Goal: Task Accomplishment & Management: Manage account settings

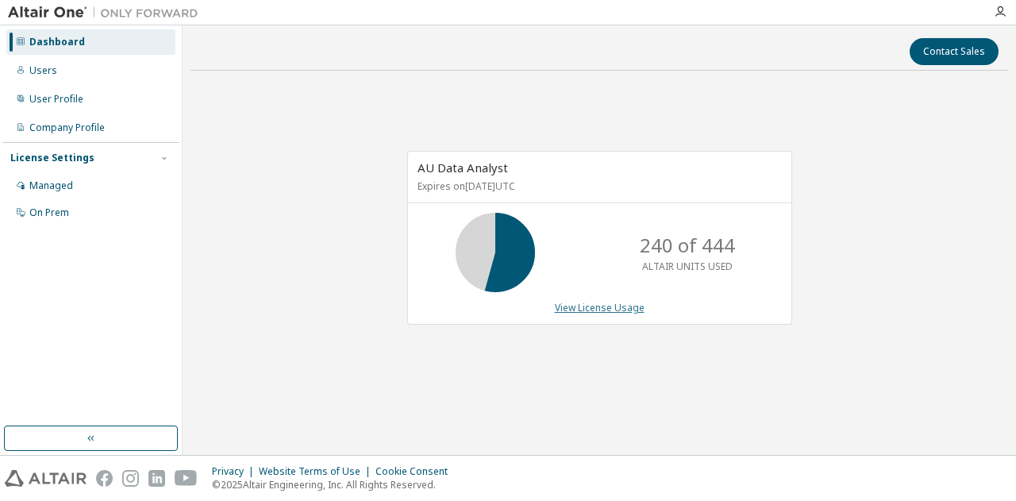
click at [570, 310] on link "View License Usage" at bounding box center [600, 307] width 90 height 13
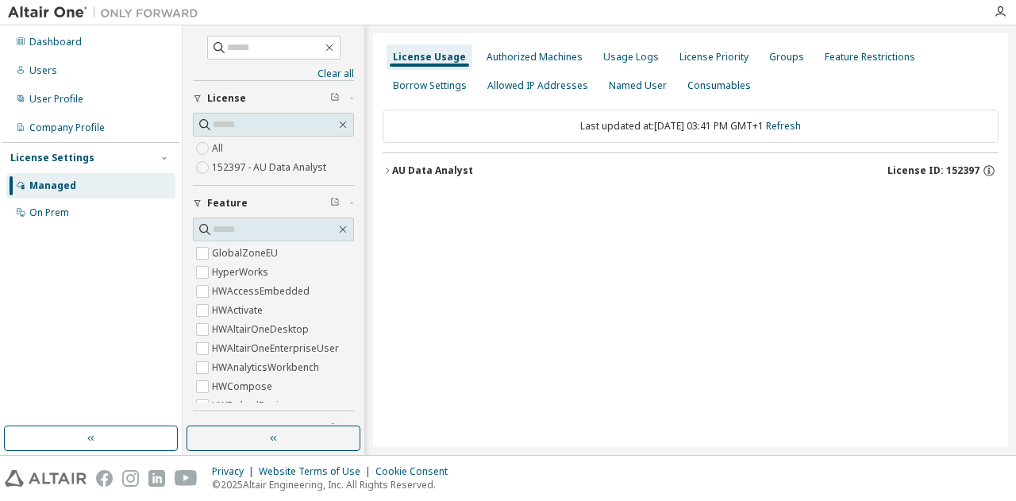
click at [390, 171] on icon "button" at bounding box center [388, 171] width 10 height 10
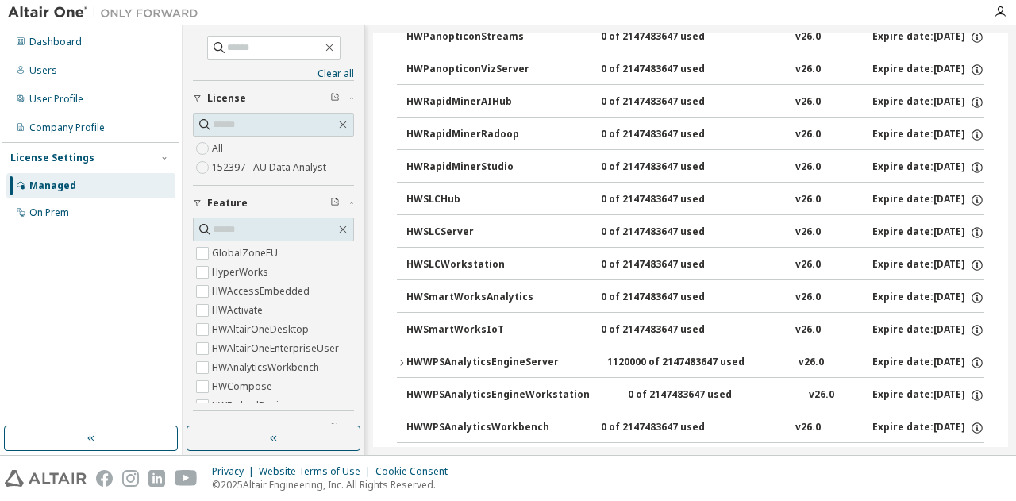
scroll to position [1143, 0]
click at [444, 193] on div "HWSLCHub" at bounding box center [477, 199] width 143 height 14
click at [438, 192] on div "HWSLCHub" at bounding box center [477, 199] width 143 height 14
click at [972, 192] on icon "button" at bounding box center [977, 199] width 14 height 14
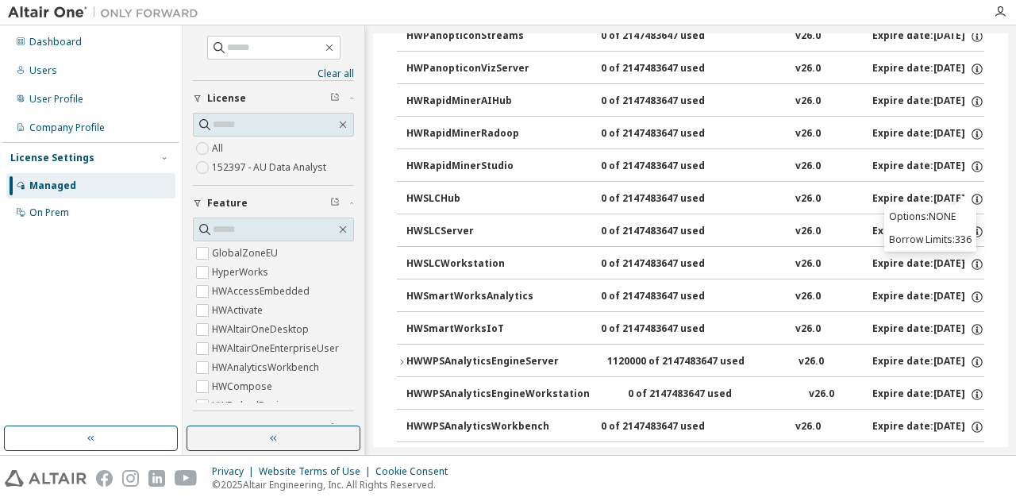
click at [663, 192] on div "0 of 2147483647 used" at bounding box center [672, 199] width 143 height 14
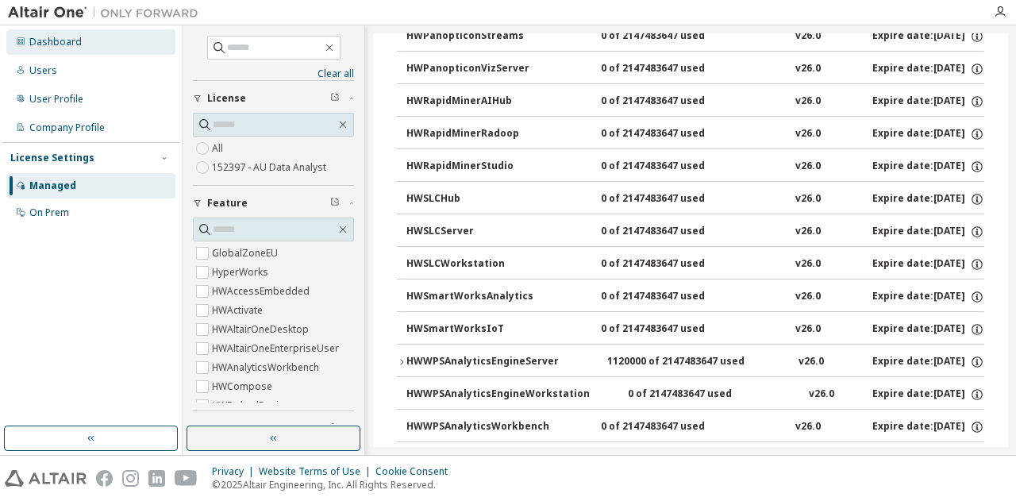
click at [75, 38] on div "Dashboard" at bounding box center [55, 42] width 52 height 13
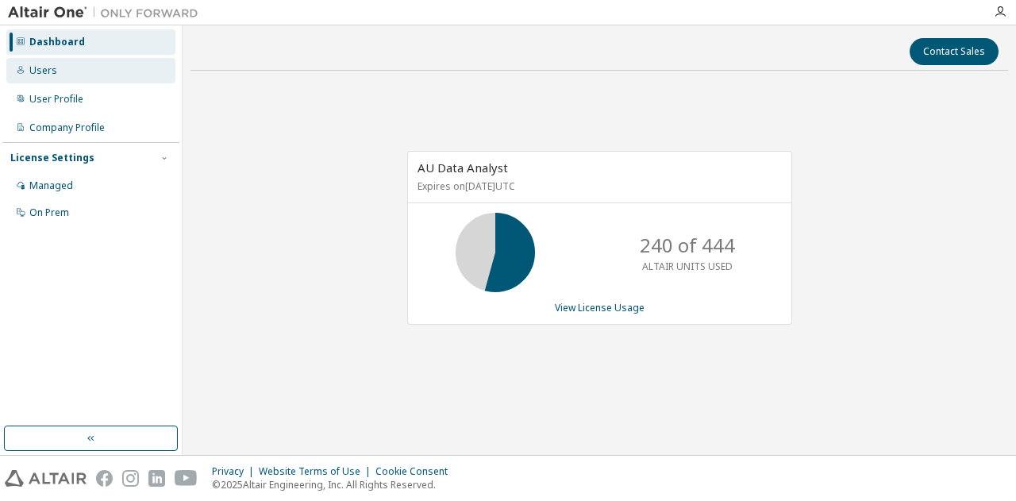
click at [28, 79] on div "Users" at bounding box center [90, 70] width 169 height 25
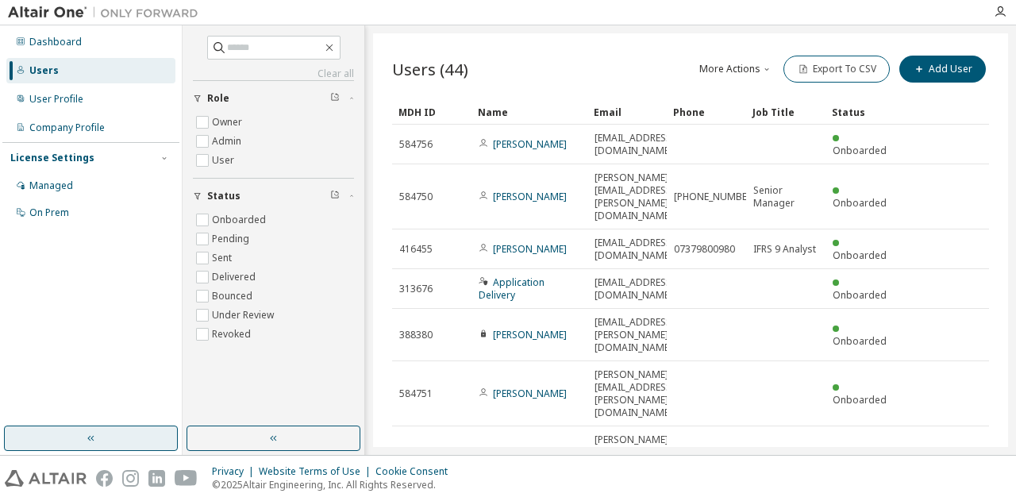
click at [106, 442] on button "button" at bounding box center [91, 437] width 174 height 25
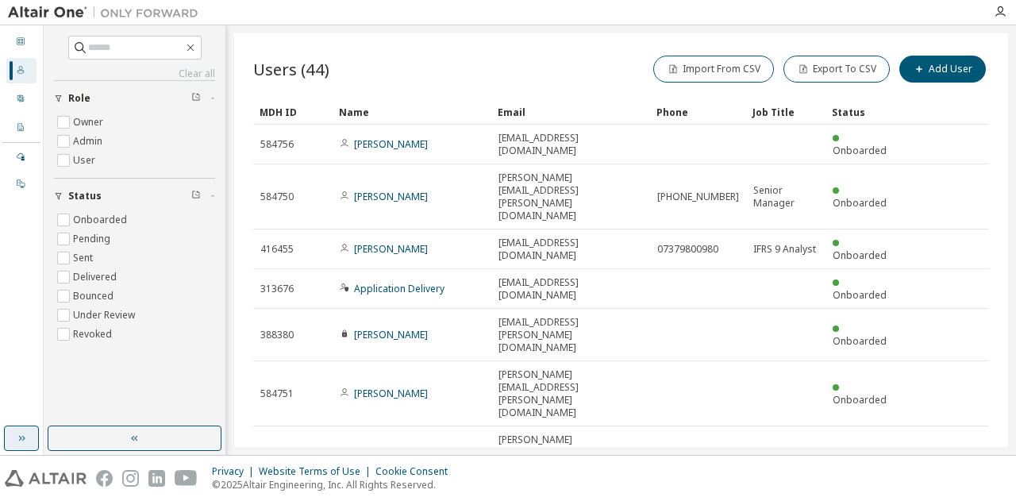
click at [106, 442] on button "button" at bounding box center [135, 437] width 174 height 25
click at [234, 442] on div "Users (44) Import From CSV Export To CSV Add User Clear Load Save Save As Field…" at bounding box center [621, 239] width 774 height 413
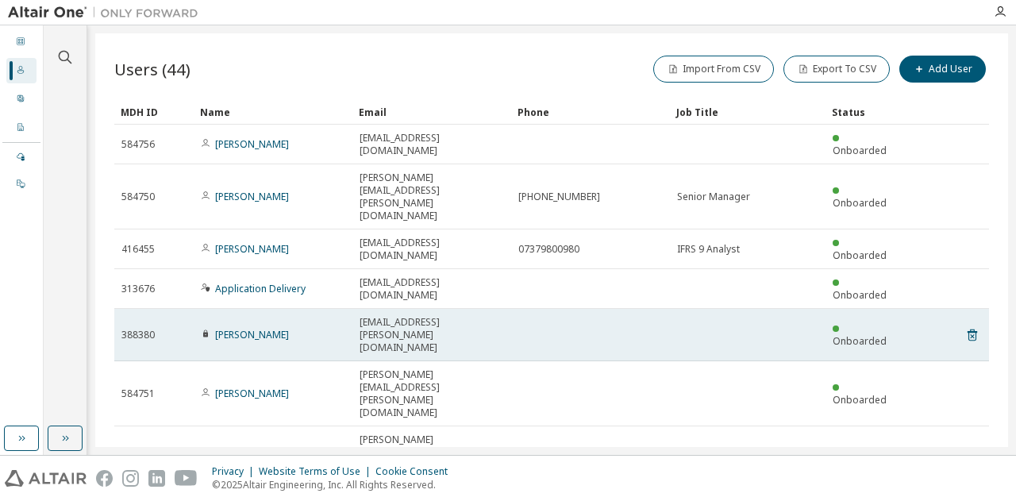
scroll to position [148, 0]
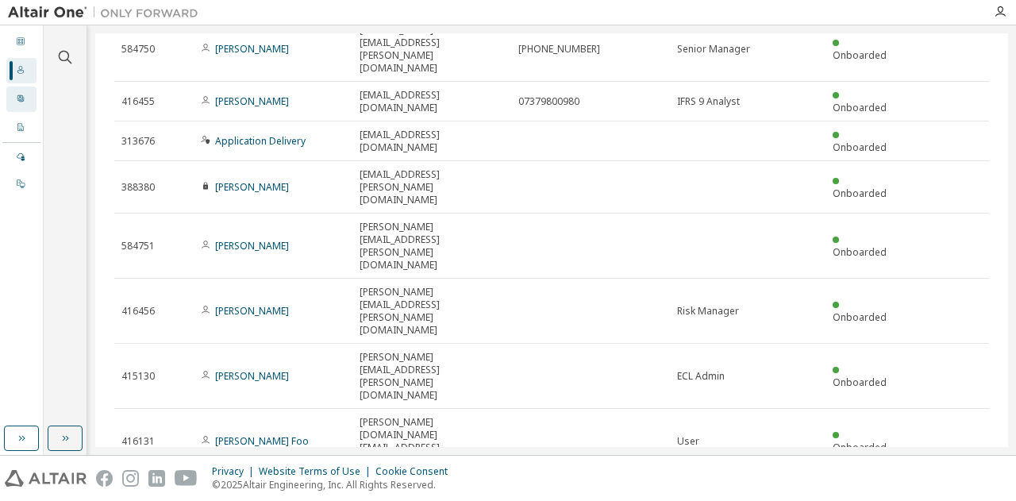
click at [28, 100] on div "User Profile" at bounding box center [21, 99] width 30 height 25
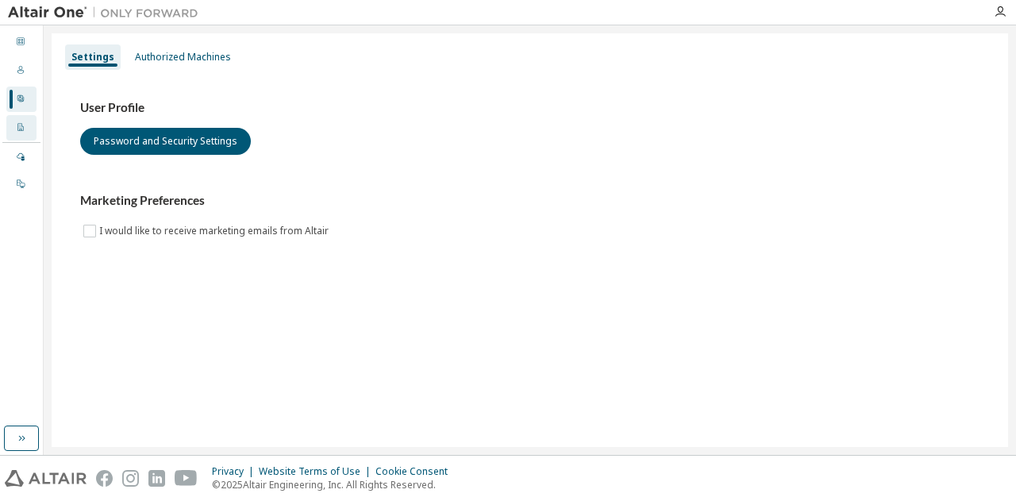
click at [27, 124] on div "Company Profile" at bounding box center [21, 127] width 30 height 25
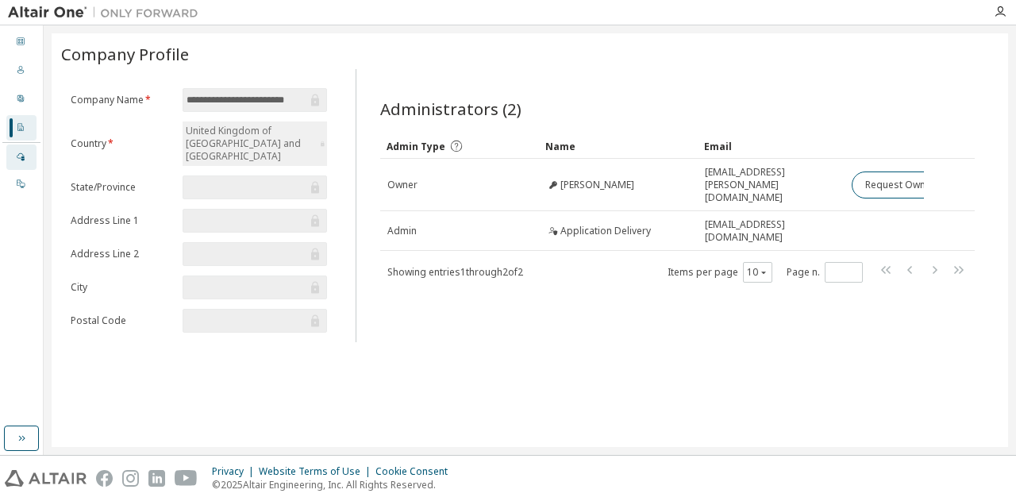
click at [20, 158] on icon at bounding box center [21, 157] width 10 height 10
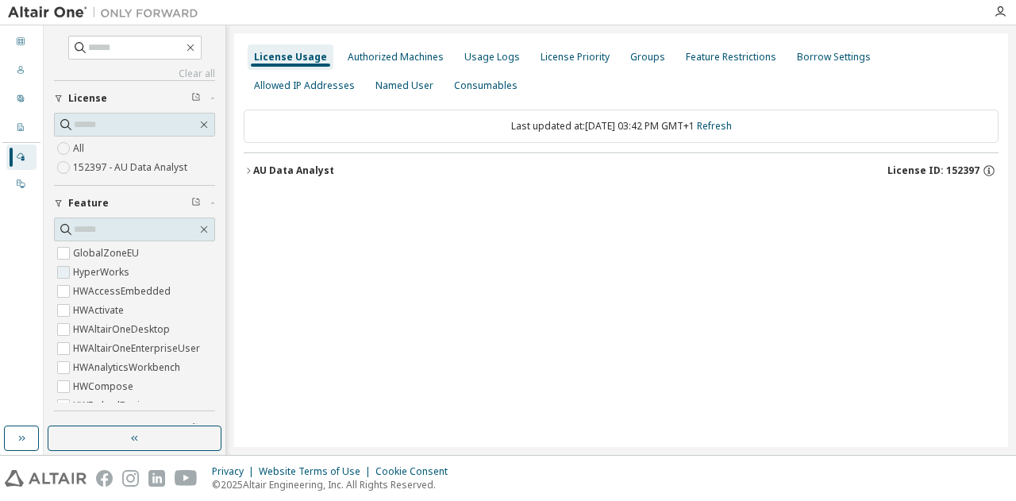
click at [100, 267] on label "HyperWorks" at bounding box center [103, 272] width 60 height 19
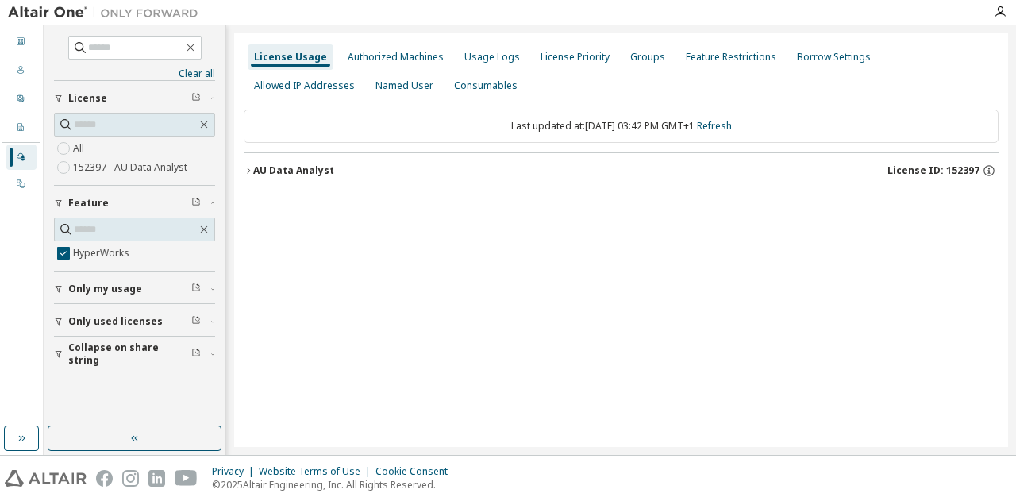
click at [246, 175] on button "AU Data Analyst License ID: 152397" at bounding box center [621, 170] width 755 height 35
click at [267, 204] on icon "button" at bounding box center [263, 203] width 10 height 10
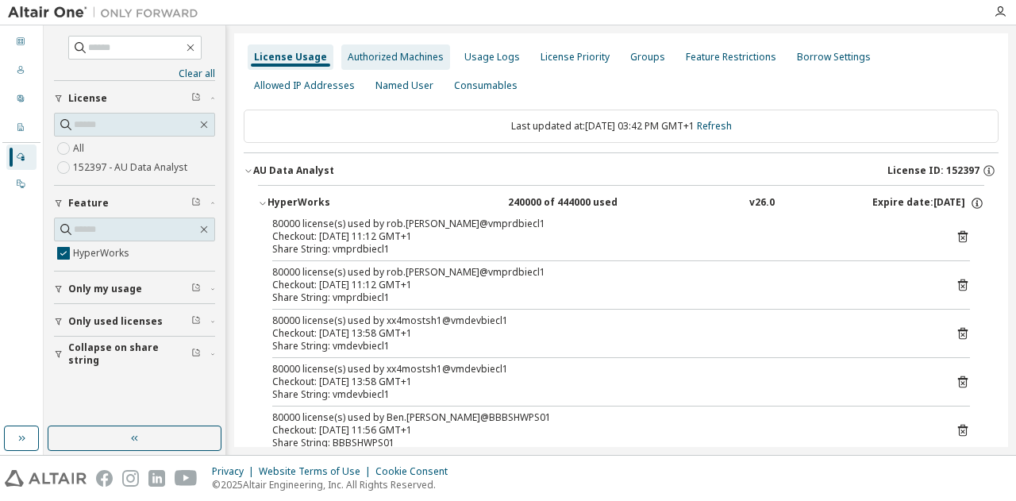
click at [421, 53] on div "Authorized Machines" at bounding box center [396, 57] width 96 height 13
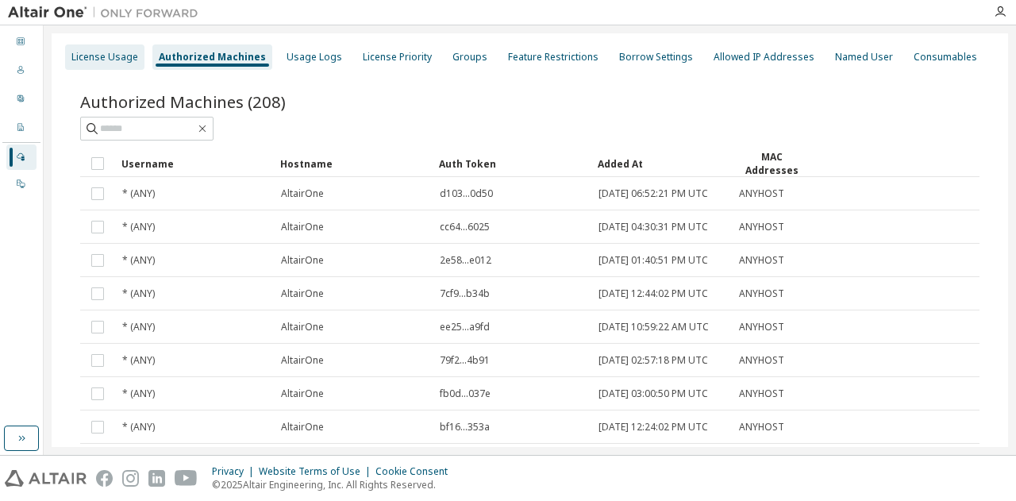
click at [113, 63] on div "License Usage" at bounding box center [104, 56] width 79 height 25
